Goal: Task Accomplishment & Management: Use online tool/utility

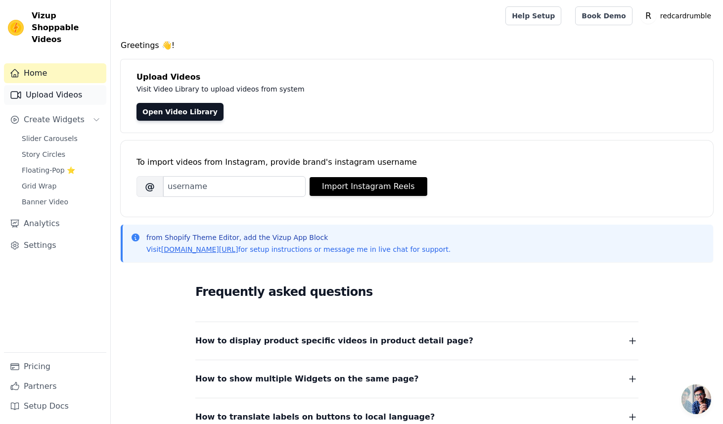
click at [51, 86] on link "Upload Videos" at bounding box center [55, 95] width 102 height 20
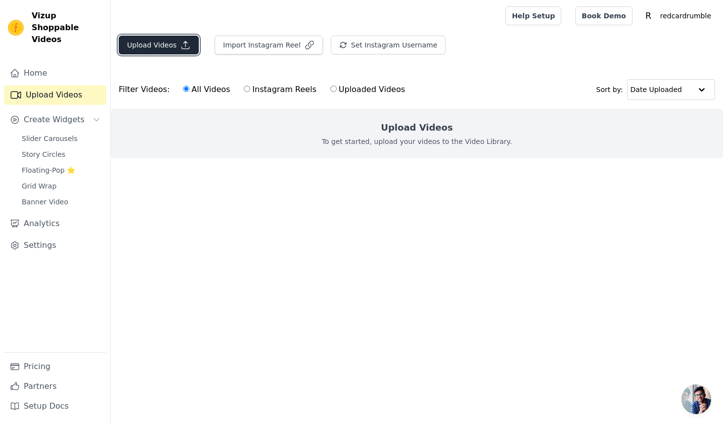
click at [159, 41] on button "Upload Videos" at bounding box center [159, 45] width 80 height 19
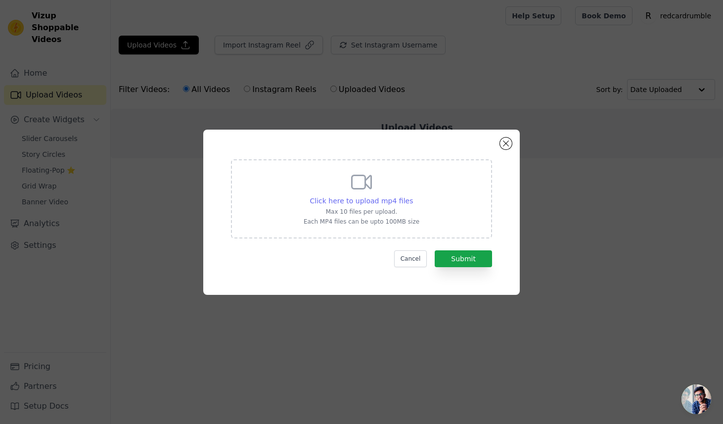
click at [404, 197] on span "Click here to upload mp4 files" at bounding box center [361, 201] width 103 height 8
click at [412, 196] on input "Click here to upload mp4 files Max 10 files per upload. Each MP4 files can be u…" at bounding box center [412, 195] width 0 height 0
click at [366, 197] on span "Click here to upload mp4 files" at bounding box center [361, 201] width 103 height 8
click at [412, 196] on input "Click here to upload mp4 files Max 10 files per upload. Each MP4 files can be u…" at bounding box center [412, 195] width 0 height 0
click at [504, 146] on button "Close modal" at bounding box center [506, 143] width 12 height 12
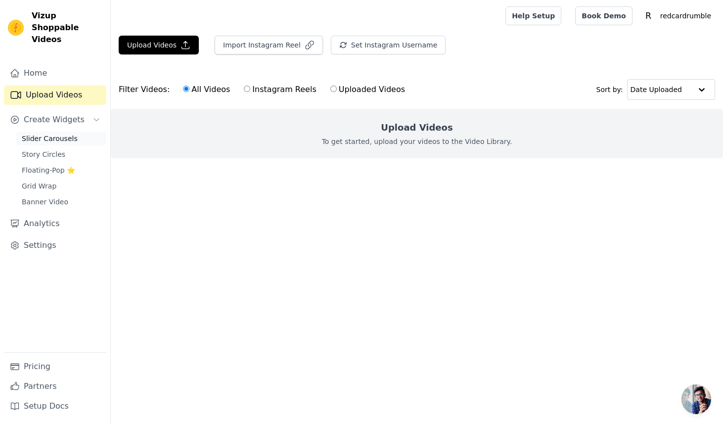
click at [70, 133] on span "Slider Carousels" at bounding box center [50, 138] width 56 height 10
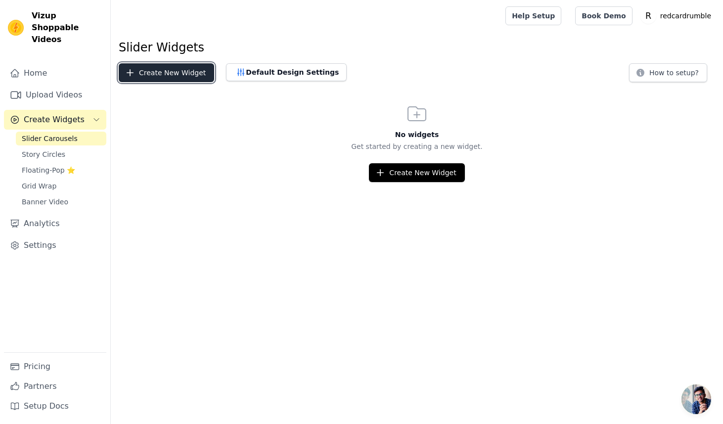
click at [137, 77] on button "Create New Widget" at bounding box center [166, 72] width 95 height 19
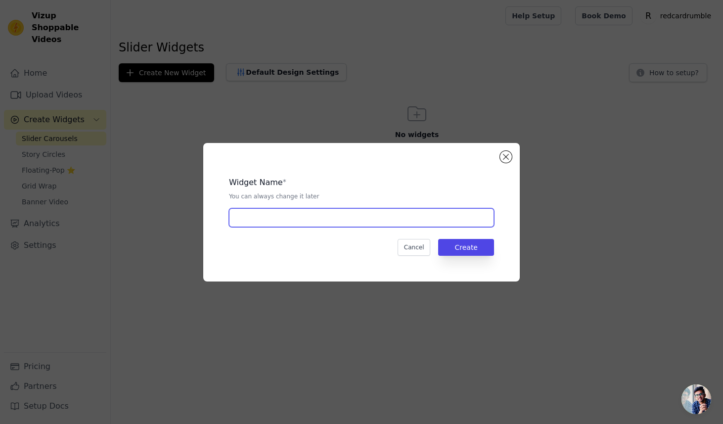
click at [273, 218] on input "text" at bounding box center [361, 217] width 265 height 19
type input "Homepage"
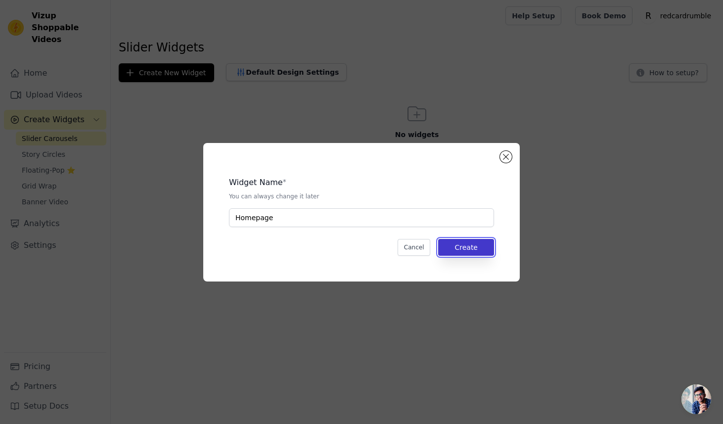
click at [464, 242] on button "Create" at bounding box center [466, 247] width 56 height 17
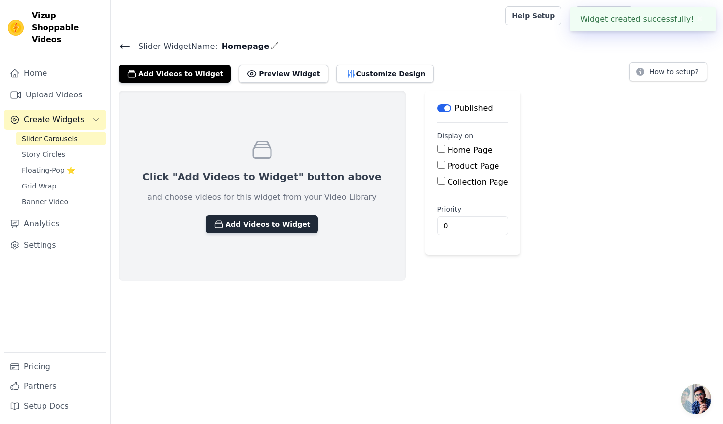
click at [262, 227] on button "Add Videos to Widget" at bounding box center [262, 224] width 112 height 18
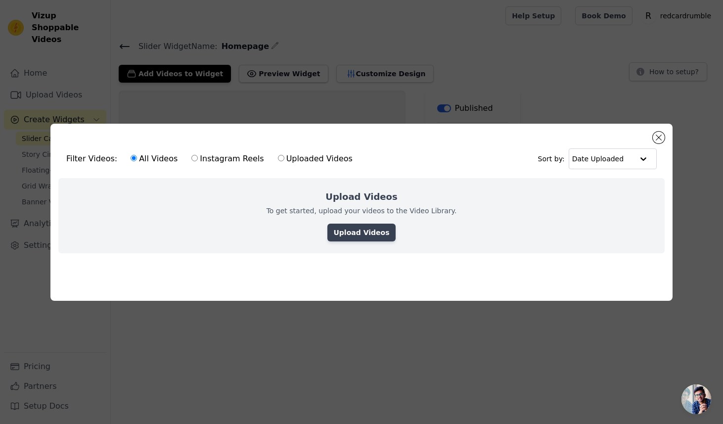
click at [340, 236] on link "Upload Videos" at bounding box center [361, 232] width 68 height 18
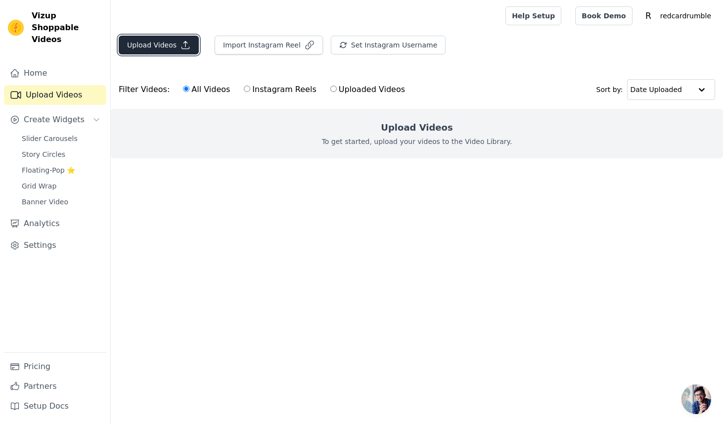
click at [168, 47] on button "Upload Videos" at bounding box center [159, 45] width 80 height 19
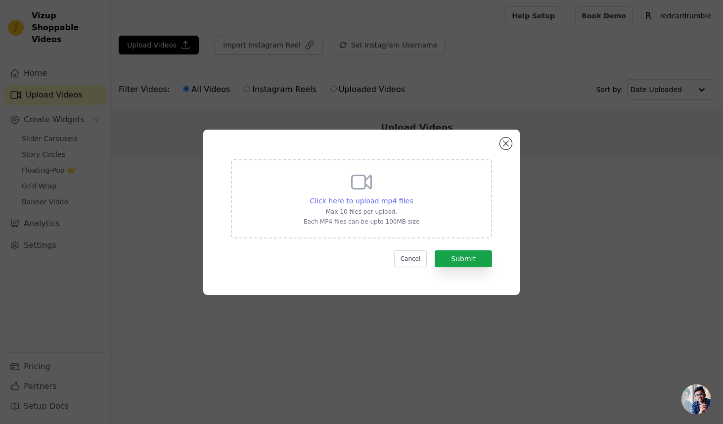
click at [336, 202] on span "Click here to upload mp4 files" at bounding box center [361, 201] width 103 height 8
click at [412, 196] on input "Click here to upload mp4 files Max 10 files per upload. Each MP4 files can be u…" at bounding box center [412, 195] width 0 height 0
type input "C:\fakepath\Make_the_shirt_202509131708_fs3bn.mp4"
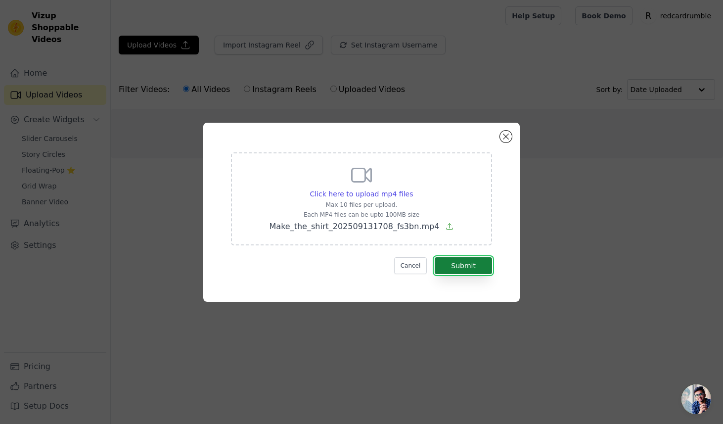
click at [453, 268] on button "Submit" at bounding box center [462, 265] width 57 height 17
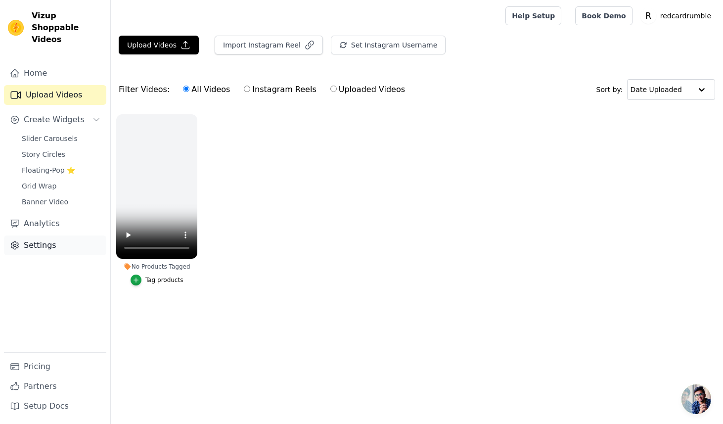
click at [35, 241] on link "Settings" at bounding box center [55, 245] width 102 height 20
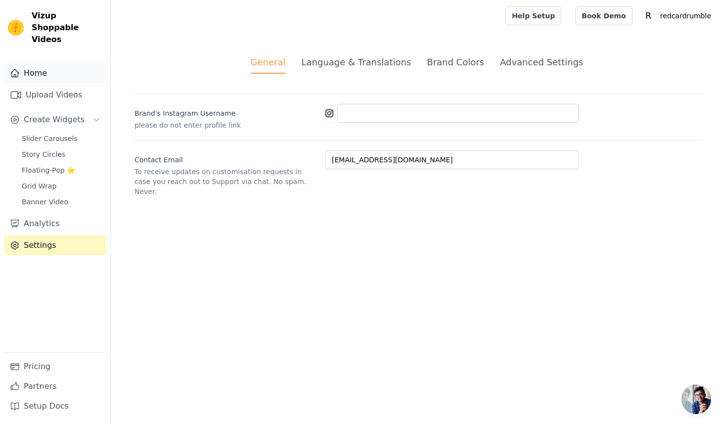
click at [67, 63] on link "Home" at bounding box center [55, 73] width 102 height 20
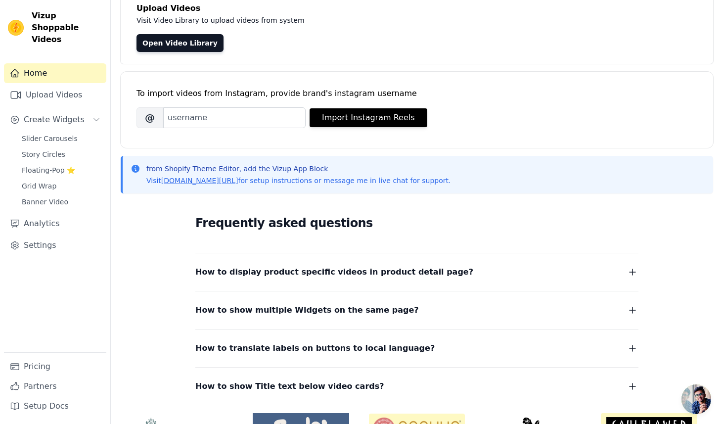
scroll to position [131, 0]
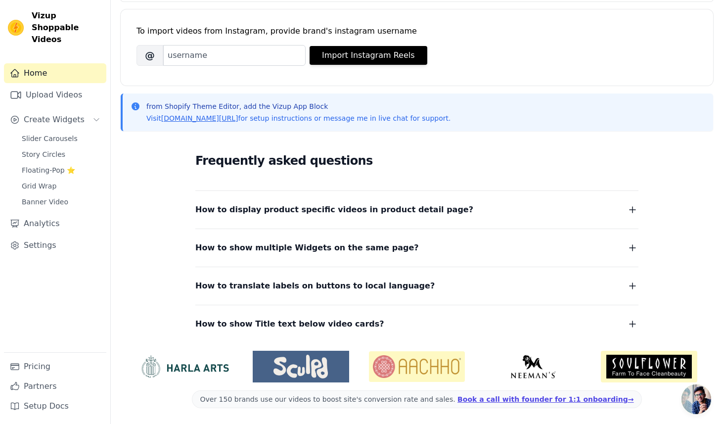
click at [313, 248] on span "How to show multiple Widgets on the same page?" at bounding box center [306, 248] width 223 height 14
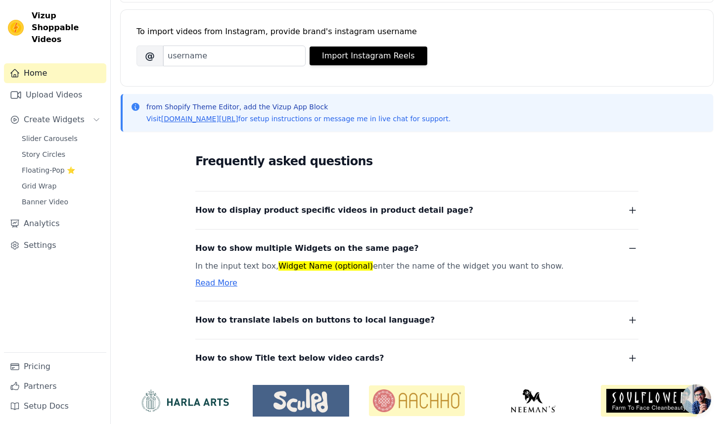
scroll to position [0, 0]
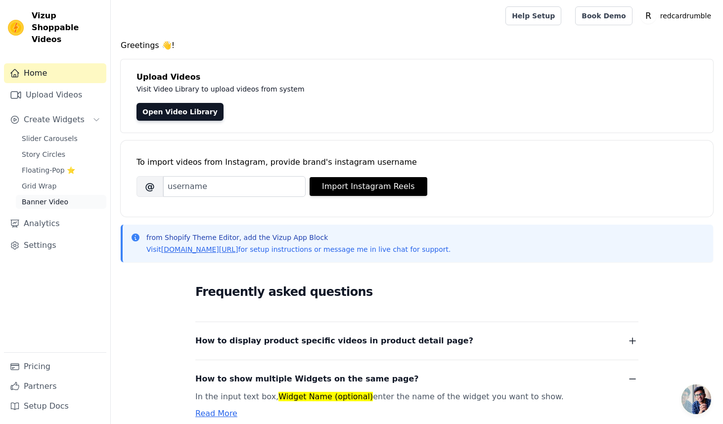
click at [27, 197] on span "Banner Video" at bounding box center [45, 202] width 46 height 10
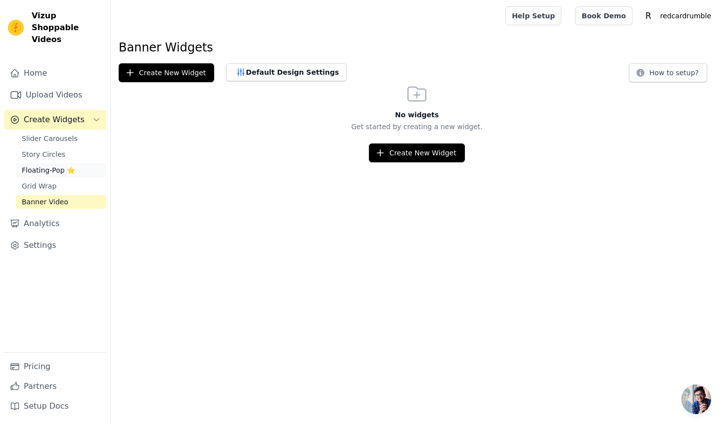
click at [28, 165] on span "Floating-Pop ⭐" at bounding box center [48, 170] width 53 height 10
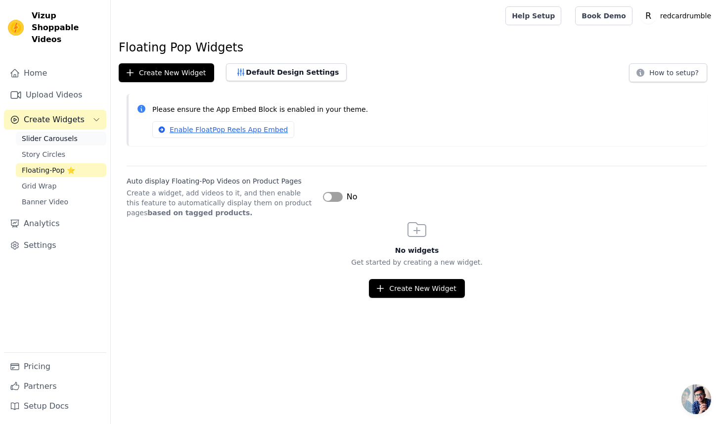
click at [28, 131] on link "Slider Carousels" at bounding box center [61, 138] width 90 height 14
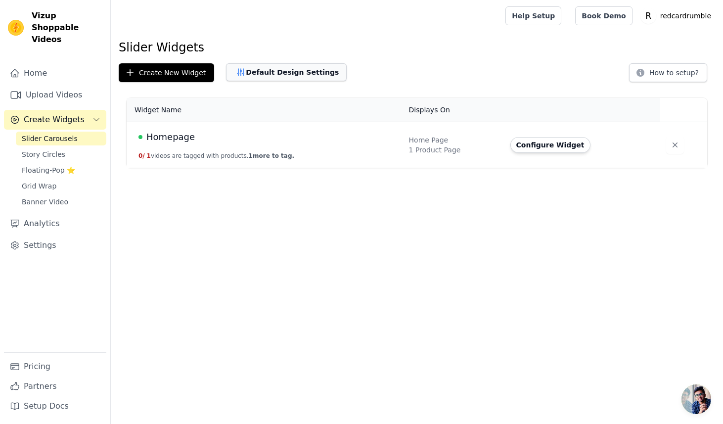
click at [241, 65] on button "Default Design Settings" at bounding box center [286, 72] width 121 height 18
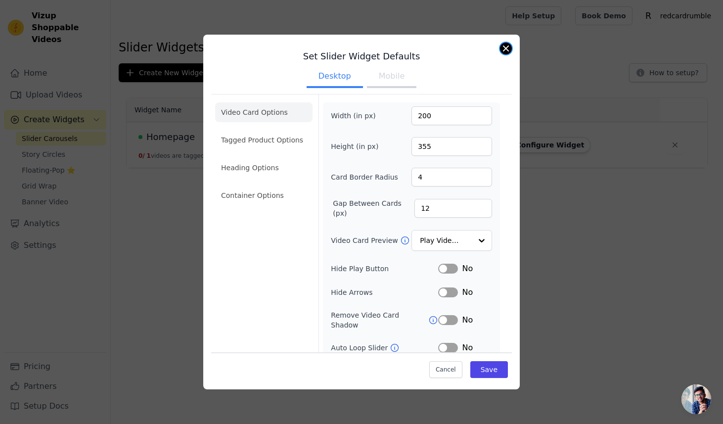
click at [503, 49] on button "Close modal" at bounding box center [506, 49] width 12 height 12
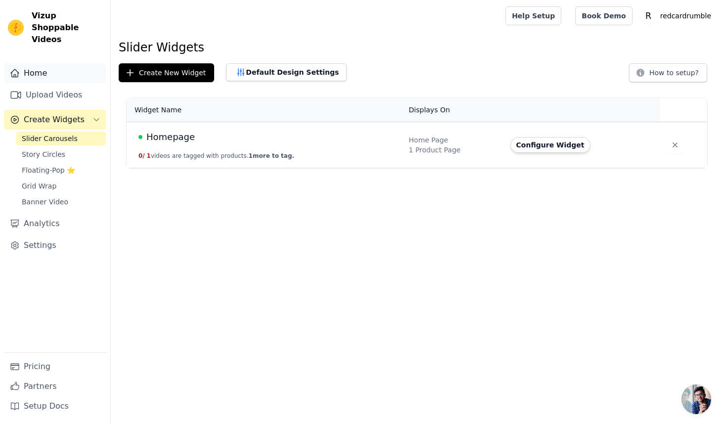
click at [31, 70] on link "Home" at bounding box center [55, 73] width 102 height 20
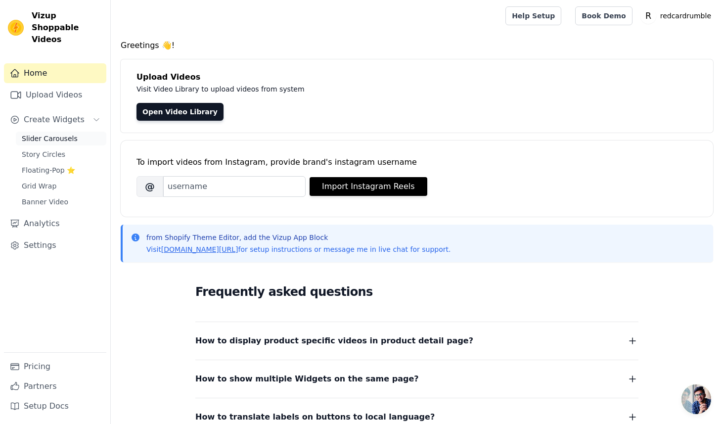
click at [67, 133] on span "Slider Carousels" at bounding box center [50, 138] width 56 height 10
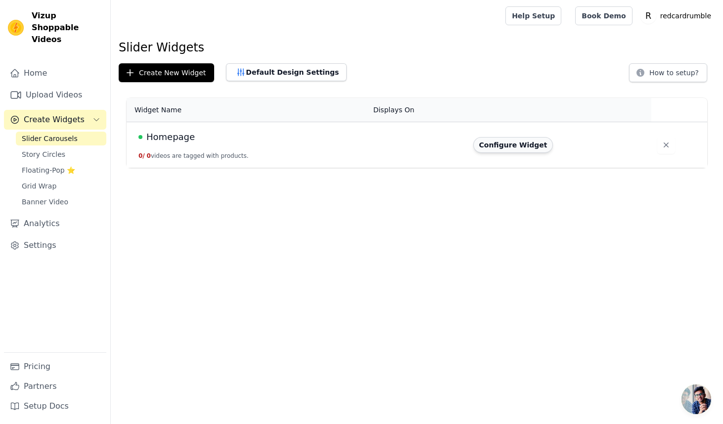
click at [522, 148] on button "Configure Widget" at bounding box center [513, 145] width 80 height 16
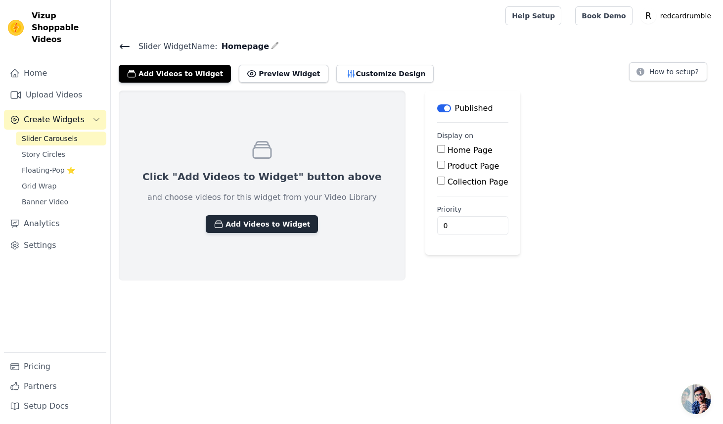
click at [256, 218] on button "Add Videos to Widget" at bounding box center [262, 224] width 112 height 18
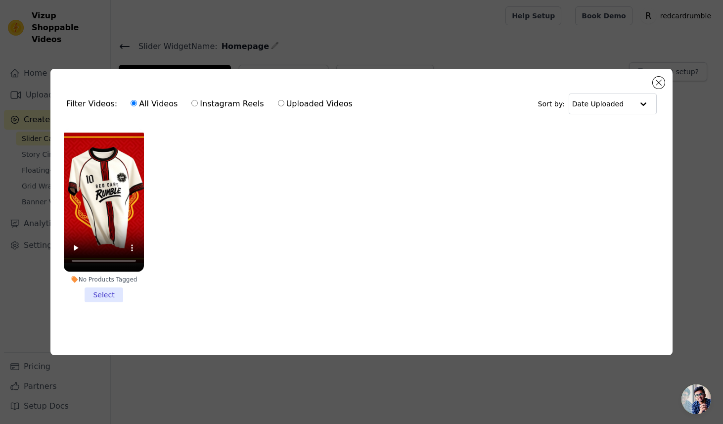
click at [94, 299] on li "No Products Tagged Select" at bounding box center [104, 215] width 80 height 173
click at [0, 0] on input "No Products Tagged Select" at bounding box center [0, 0] width 0 height 0
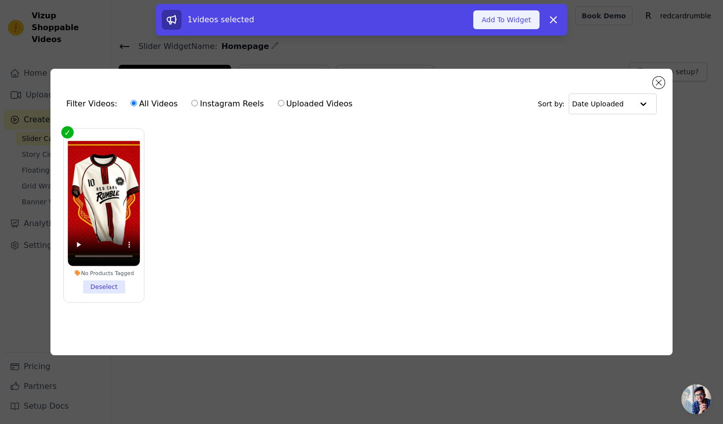
click at [512, 17] on button "Add To Widget" at bounding box center [506, 19] width 66 height 19
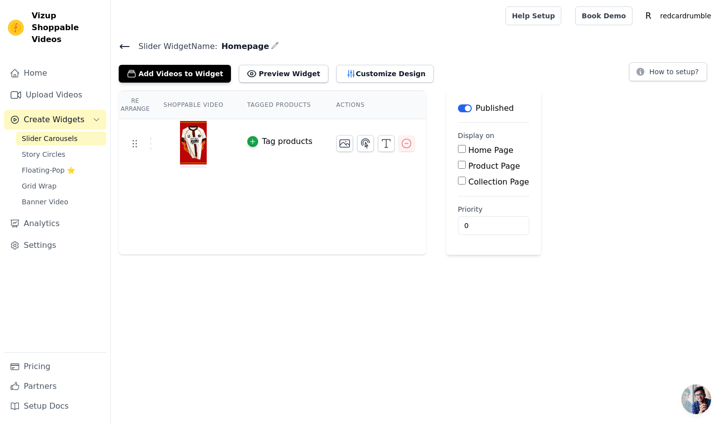
click at [492, 148] on label "Home Page" at bounding box center [490, 149] width 45 height 9
click at [466, 148] on input "Home Page" at bounding box center [462, 149] width 8 height 8
checkbox input "true"
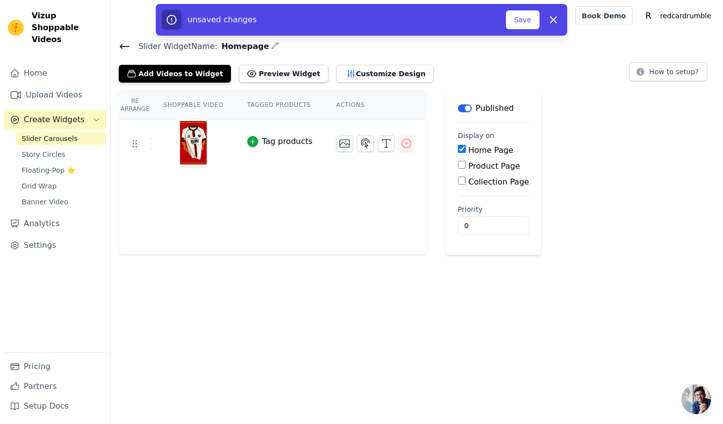
click at [494, 164] on label "Product Page" at bounding box center [494, 165] width 52 height 9
click at [466, 164] on input "Product Page" at bounding box center [462, 165] width 8 height 8
checkbox input "true"
click at [488, 191] on label "Specific Product Pages" at bounding box center [520, 193] width 89 height 9
click at [474, 191] on input "Specific Product Pages" at bounding box center [470, 192] width 8 height 8
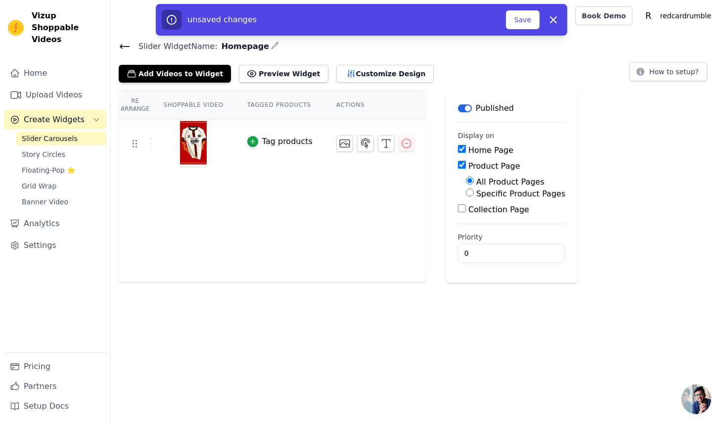
radio input "true"
click at [488, 218] on button "Select Products" at bounding box center [499, 216] width 66 height 17
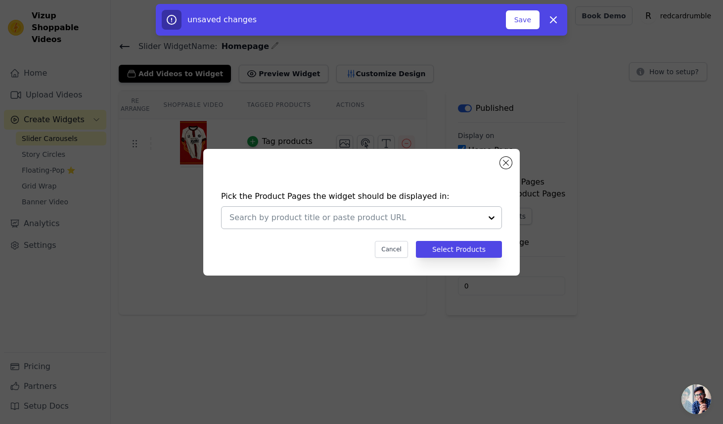
click at [451, 216] on input "text" at bounding box center [355, 218] width 252 height 12
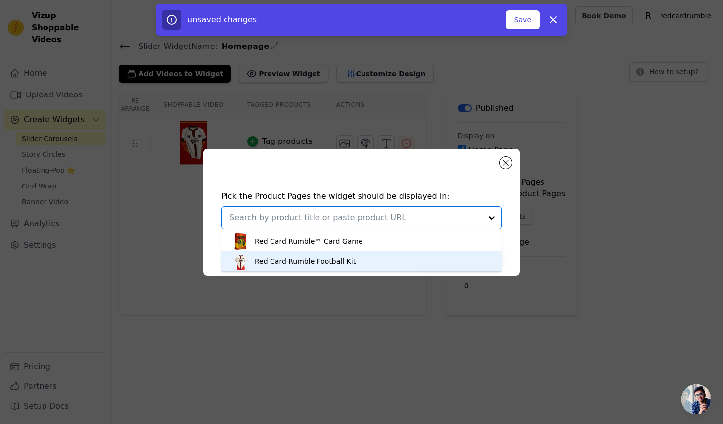
click at [414, 260] on div "Red Card Rumble Football Kit" at bounding box center [361, 261] width 261 height 20
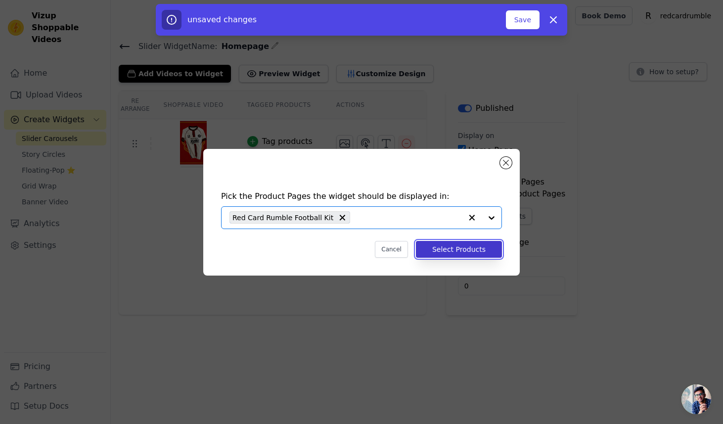
click at [456, 253] on button "Select Products" at bounding box center [459, 249] width 86 height 17
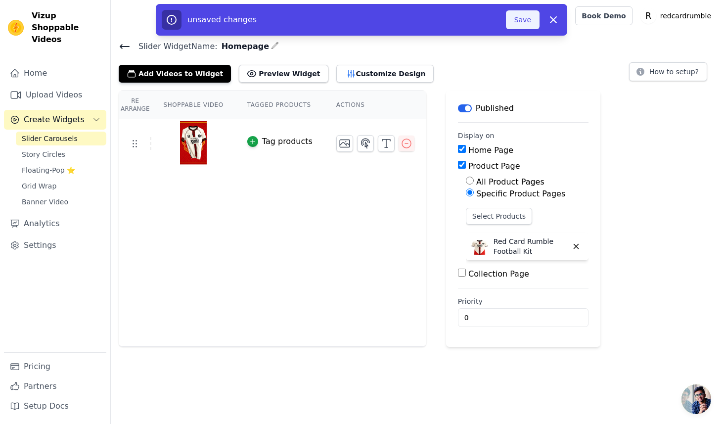
click at [519, 20] on button "Save" at bounding box center [523, 19] width 34 height 19
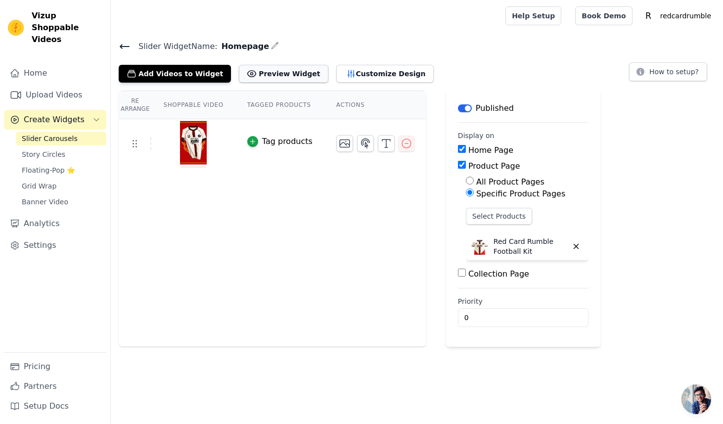
click at [239, 70] on button "Preview Widget" at bounding box center [283, 74] width 89 height 18
